Goal: Use online tool/utility: Utilize a website feature to perform a specific function

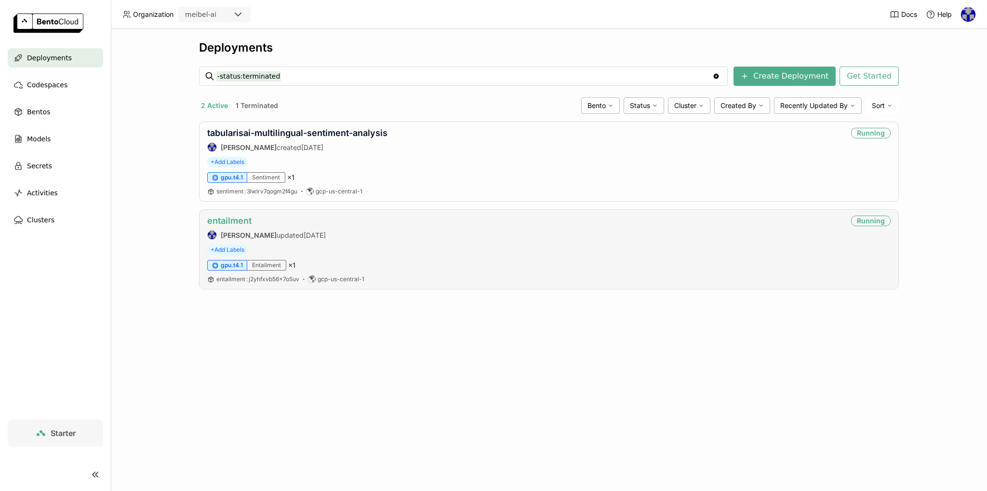
click at [229, 223] on link "entailment" at bounding box center [229, 220] width 44 height 10
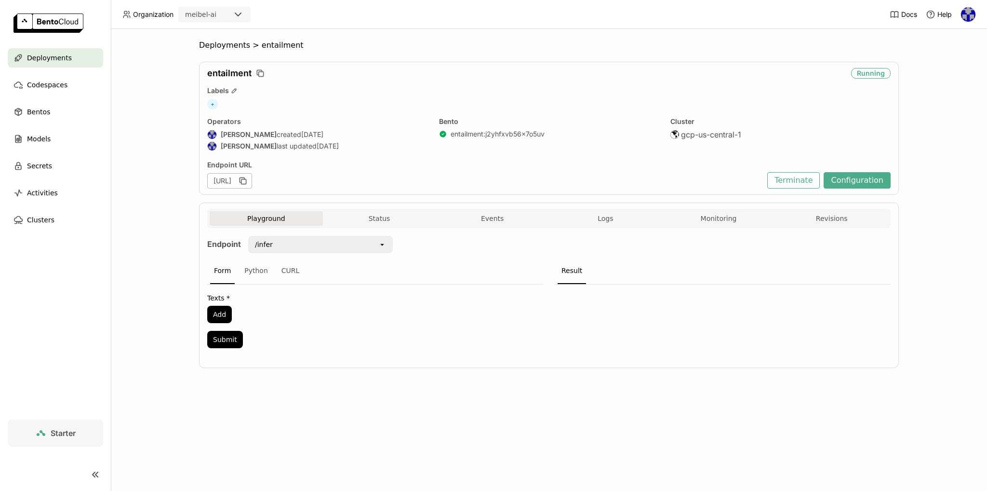
click at [266, 220] on button "Playground" at bounding box center [266, 218] width 113 height 14
click at [221, 307] on button "Add" at bounding box center [219, 314] width 25 height 17
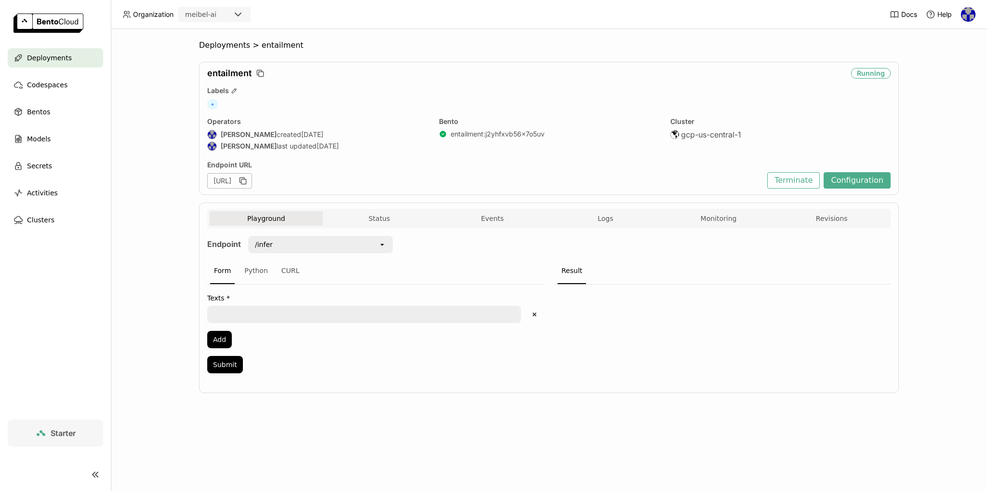
click at [245, 312] on textarea at bounding box center [364, 313] width 312 height 15
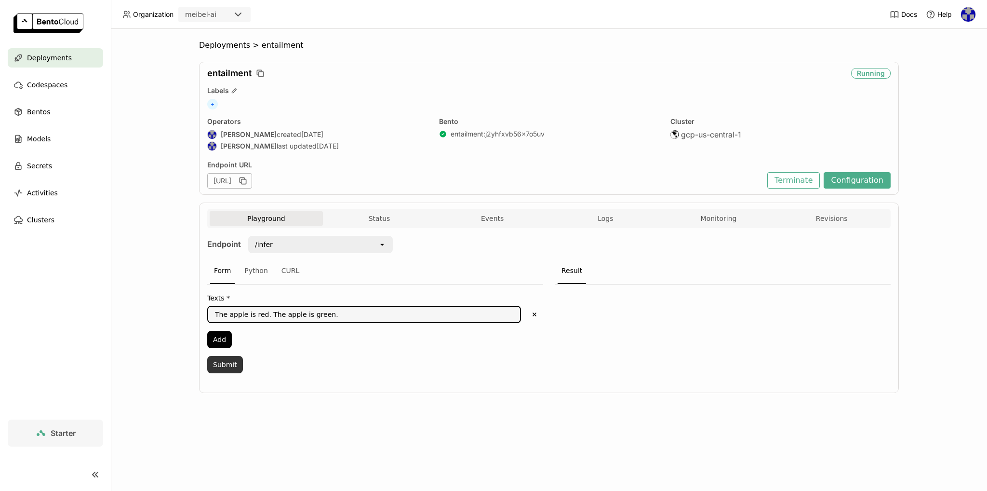
type textarea "The apple is red. The apple is green."
click at [222, 364] on button "Submit" at bounding box center [225, 364] width 36 height 17
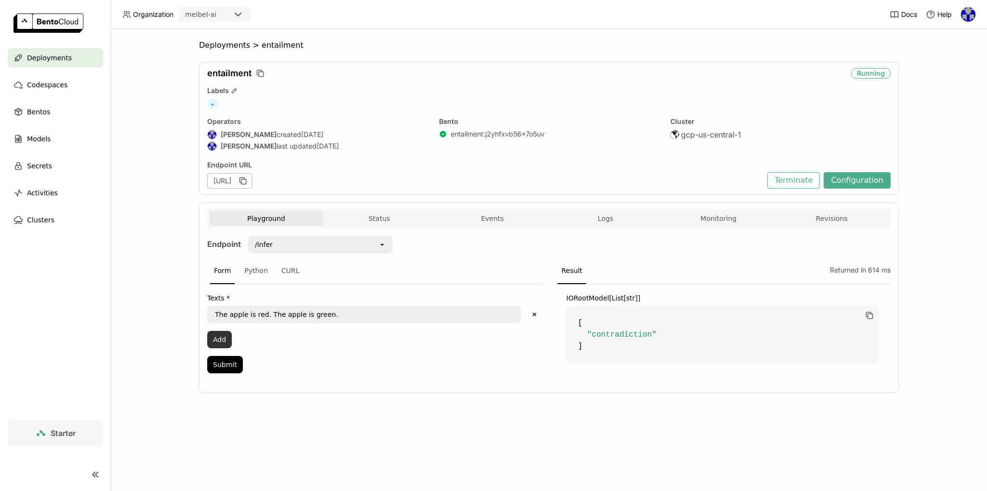
click at [214, 341] on button "Add" at bounding box center [219, 339] width 25 height 17
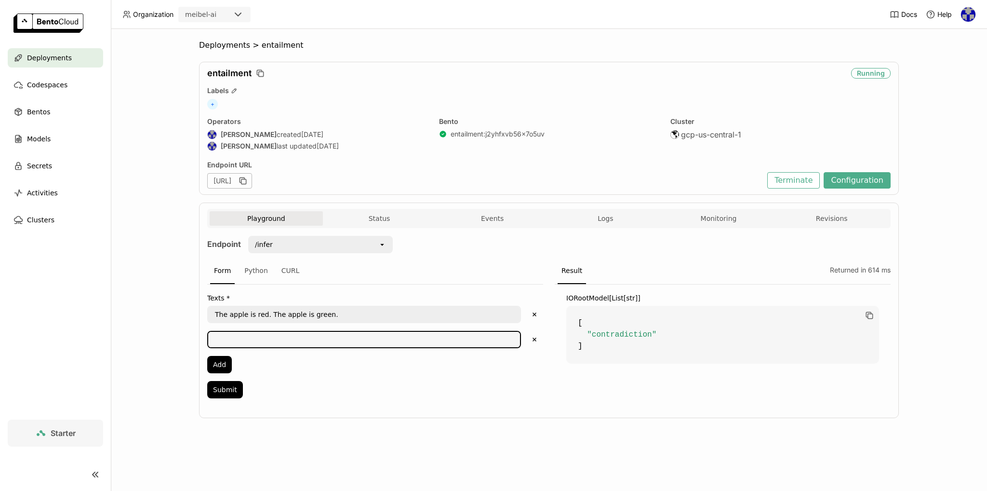
click at [230, 336] on textarea at bounding box center [364, 339] width 312 height 15
type textarea "I don't like green eggs and ham. I like macaroni salad."
click at [225, 384] on button "Submit" at bounding box center [225, 389] width 36 height 17
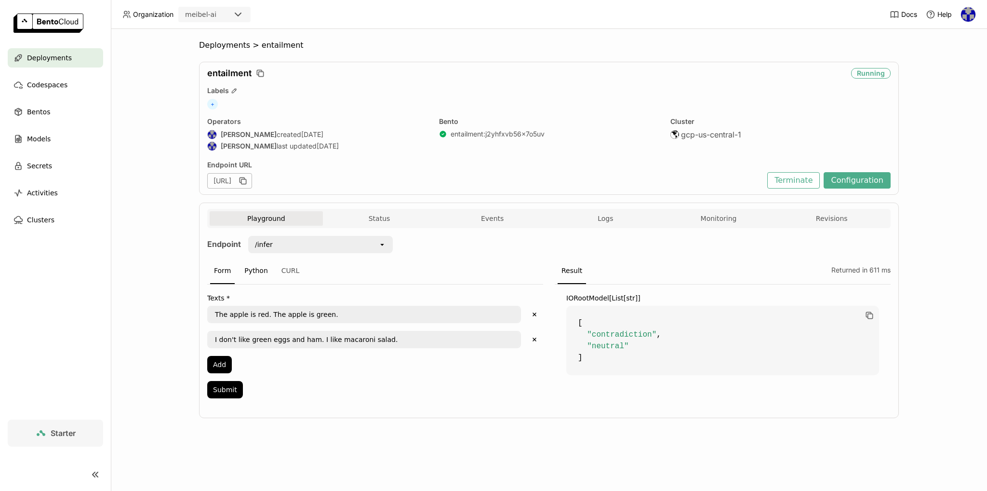
click at [253, 265] on div "Python" at bounding box center [255, 271] width 31 height 26
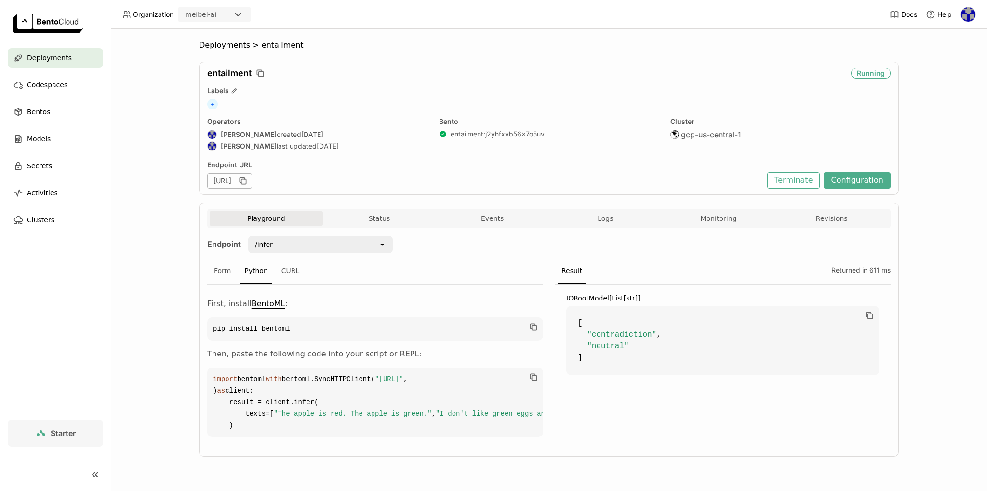
scroll to position [60, 0]
click at [278, 258] on div "CURL" at bounding box center [291, 271] width 26 height 26
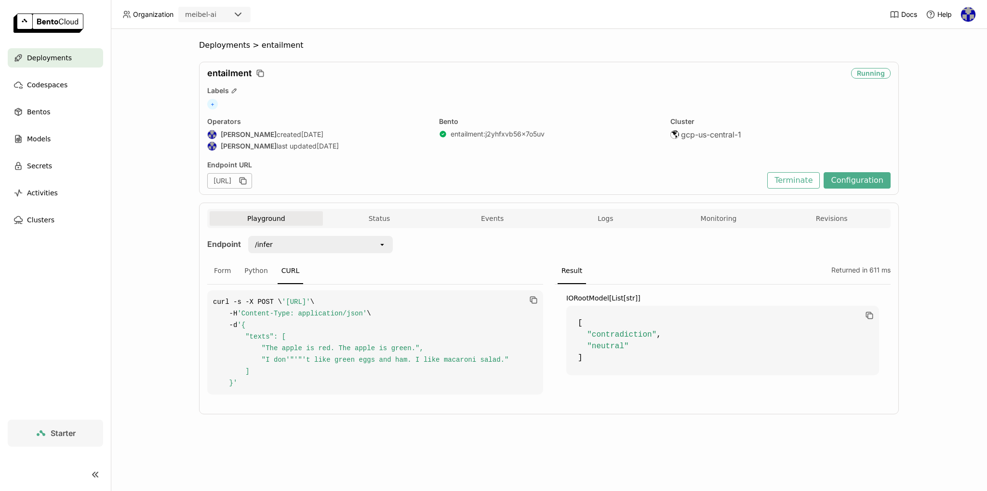
scroll to position [0, 0]
click at [253, 272] on div "Python" at bounding box center [255, 271] width 31 height 26
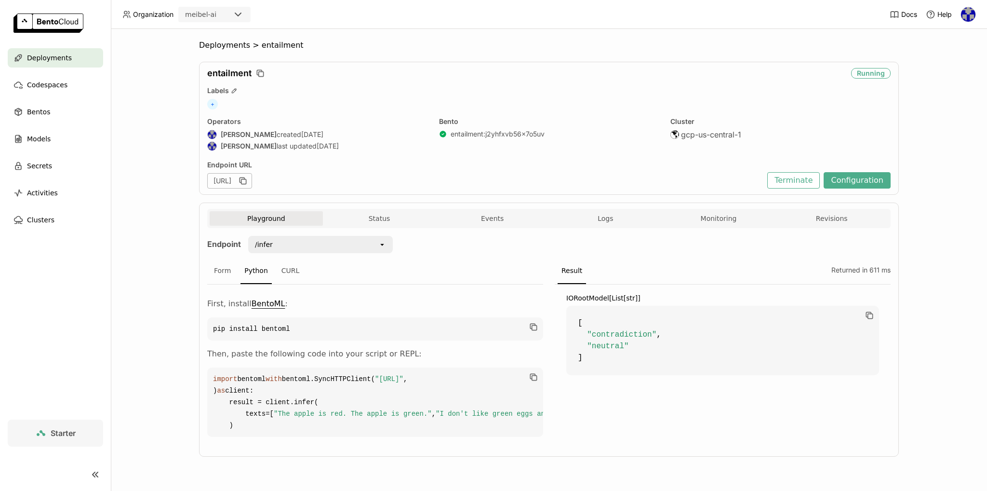
scroll to position [48, 0]
